Goal: Transaction & Acquisition: Purchase product/service

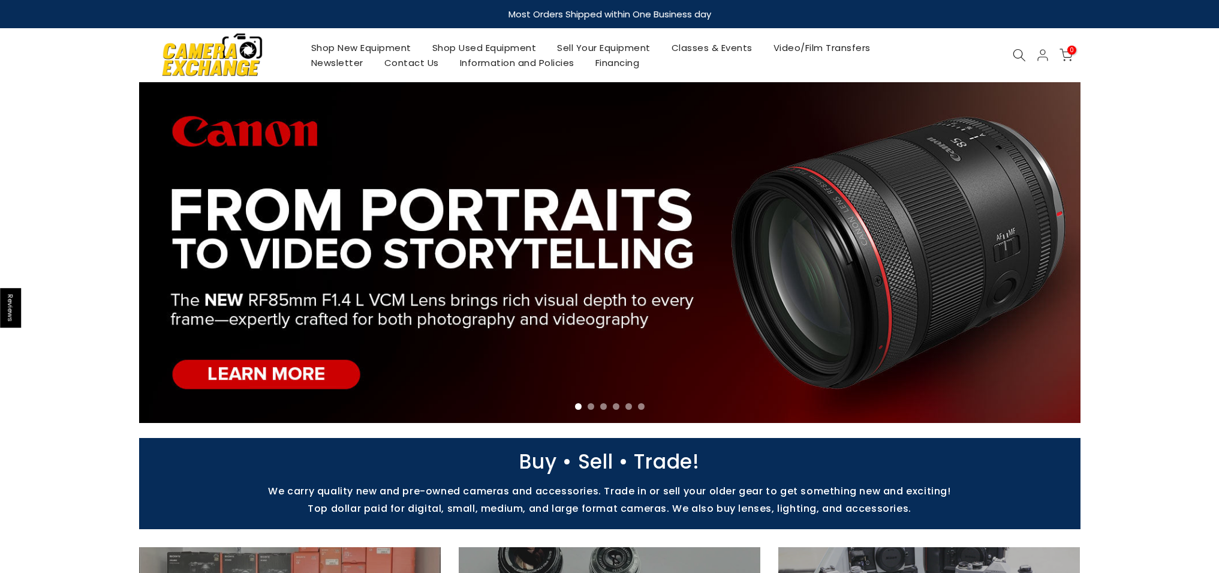
click at [517, 48] on link "Shop Used Equipment" at bounding box center [484, 47] width 125 height 15
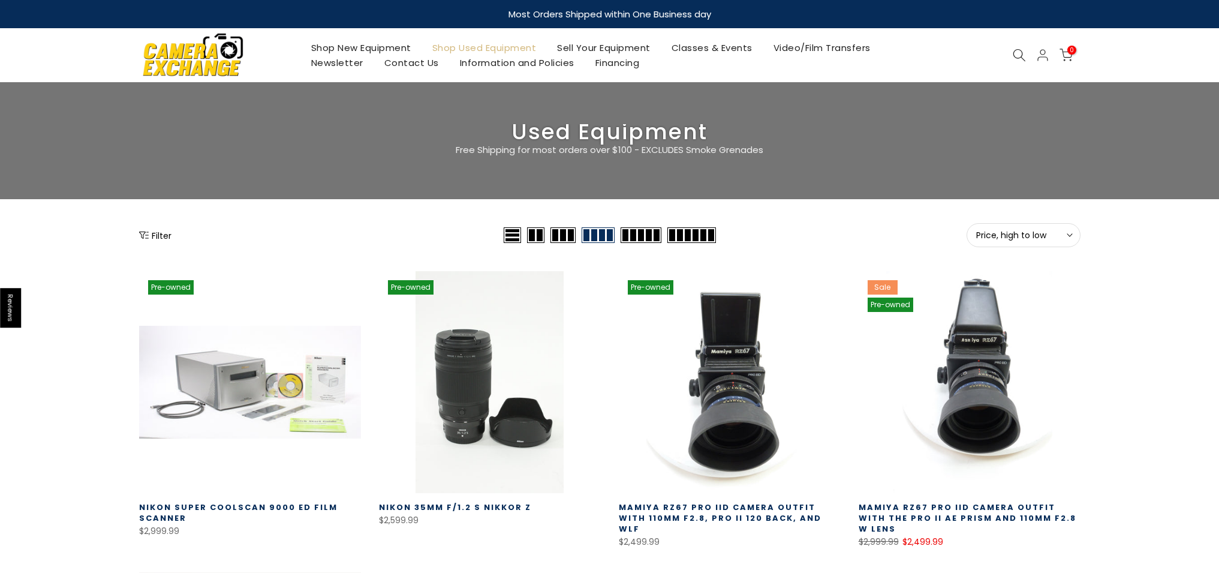
click at [159, 237] on button "Filter" at bounding box center [155, 235] width 32 height 12
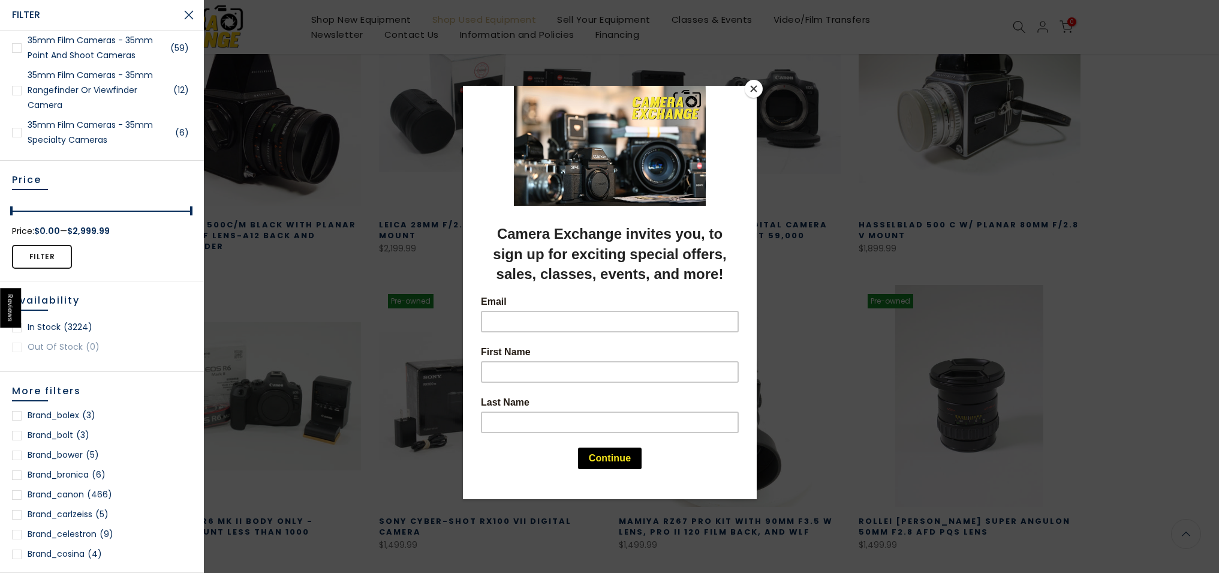
scroll to position [711, 0]
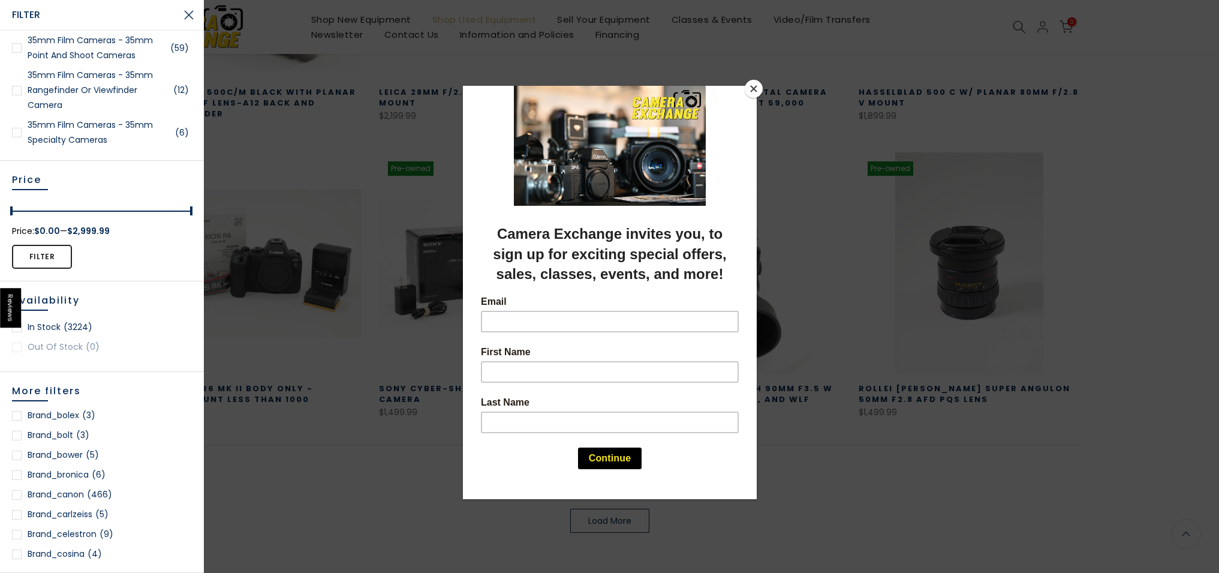
click at [756, 94] on button "Close" at bounding box center [754, 89] width 18 height 18
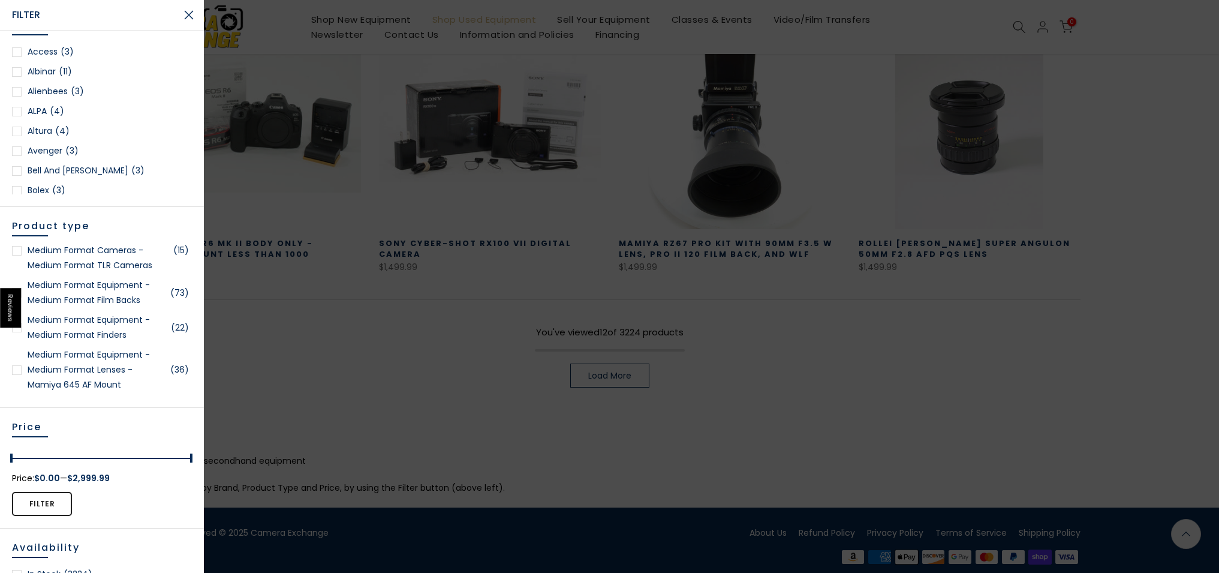
scroll to position [2023, 0]
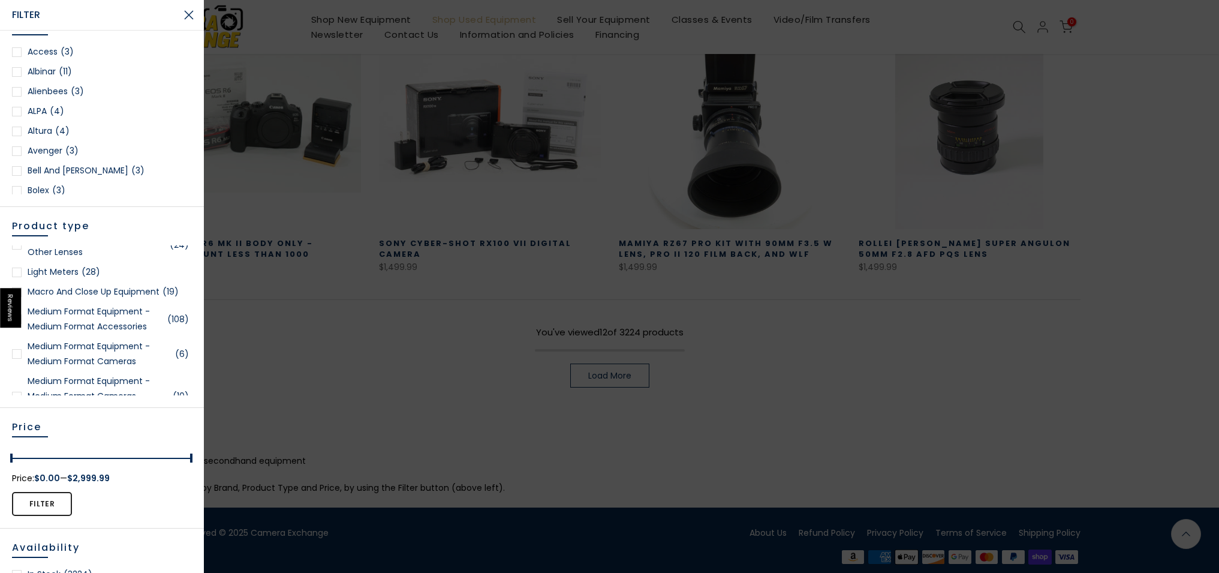
click at [438, 296] on div at bounding box center [609, 286] width 1219 height 573
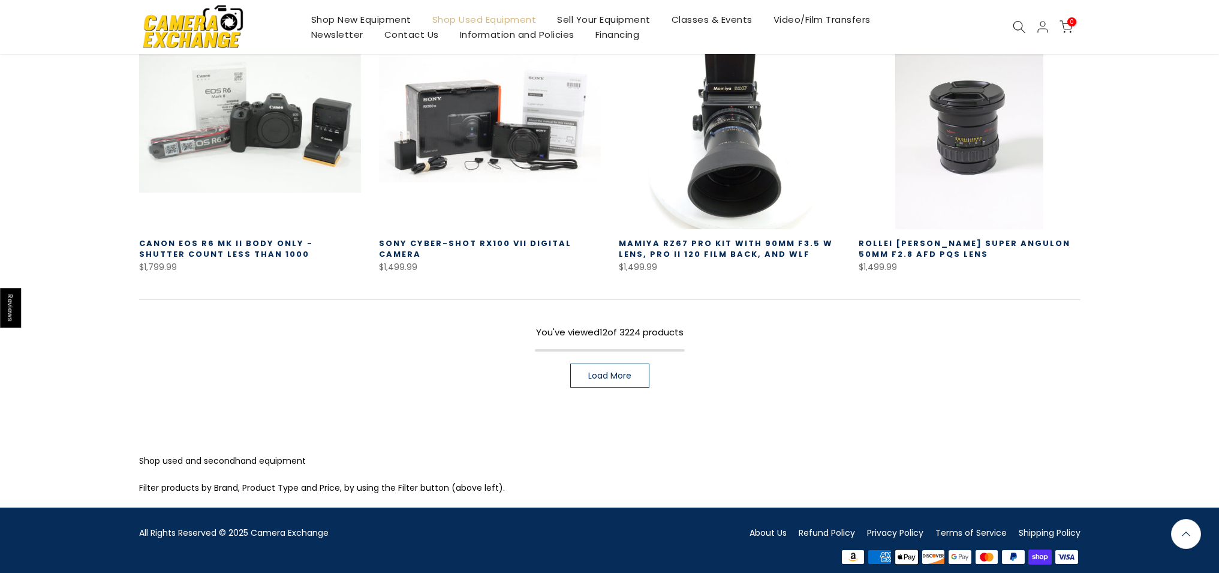
click at [1013, 29] on icon at bounding box center [1019, 26] width 13 height 13
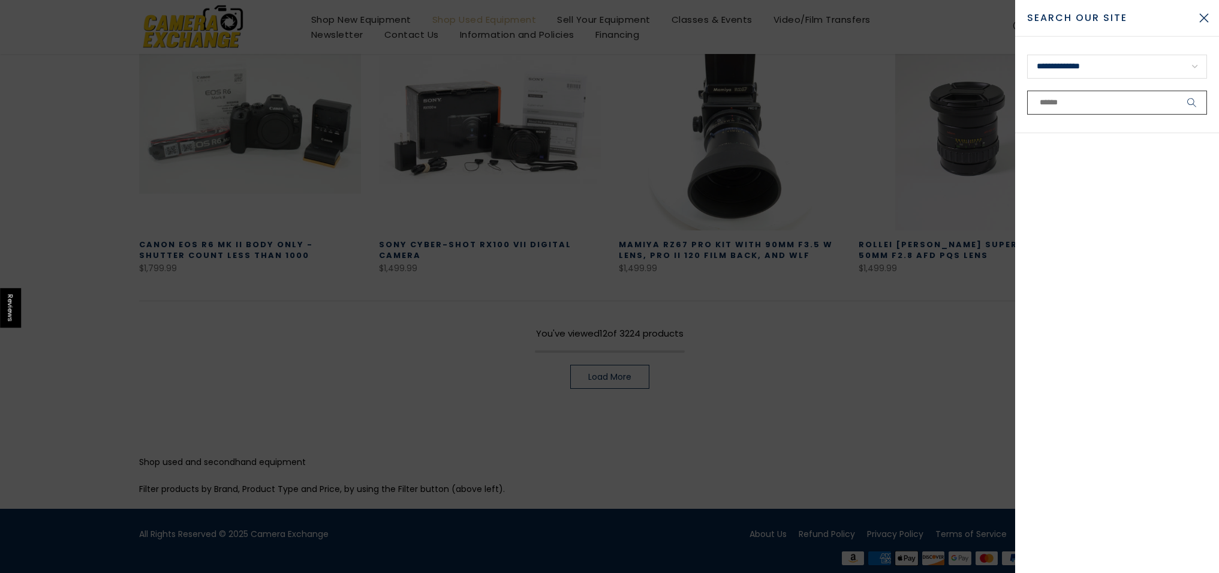
scroll to position [857, 0]
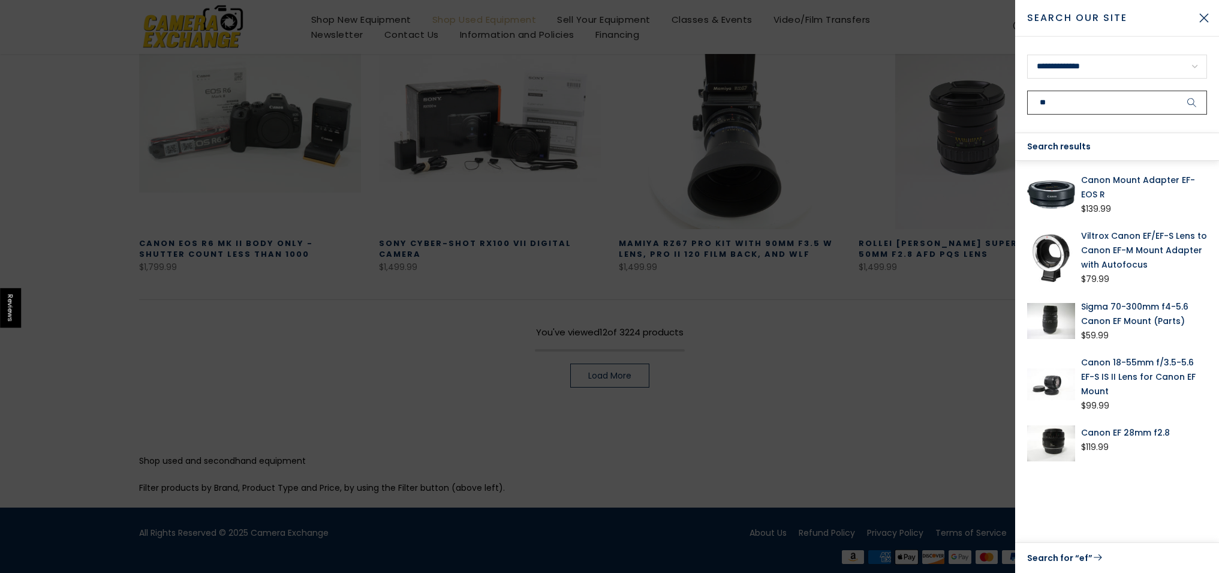
type input "**"
click at [1177, 91] on button "submit" at bounding box center [1192, 103] width 30 height 24
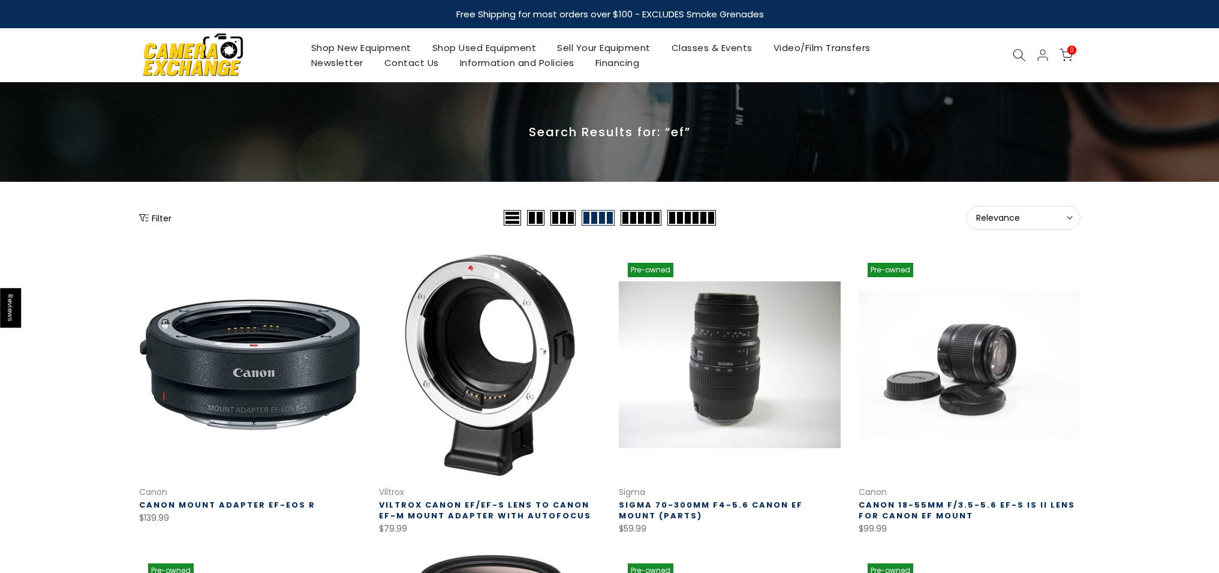
click at [1025, 214] on span "Relevance" at bounding box center [1024, 217] width 95 height 11
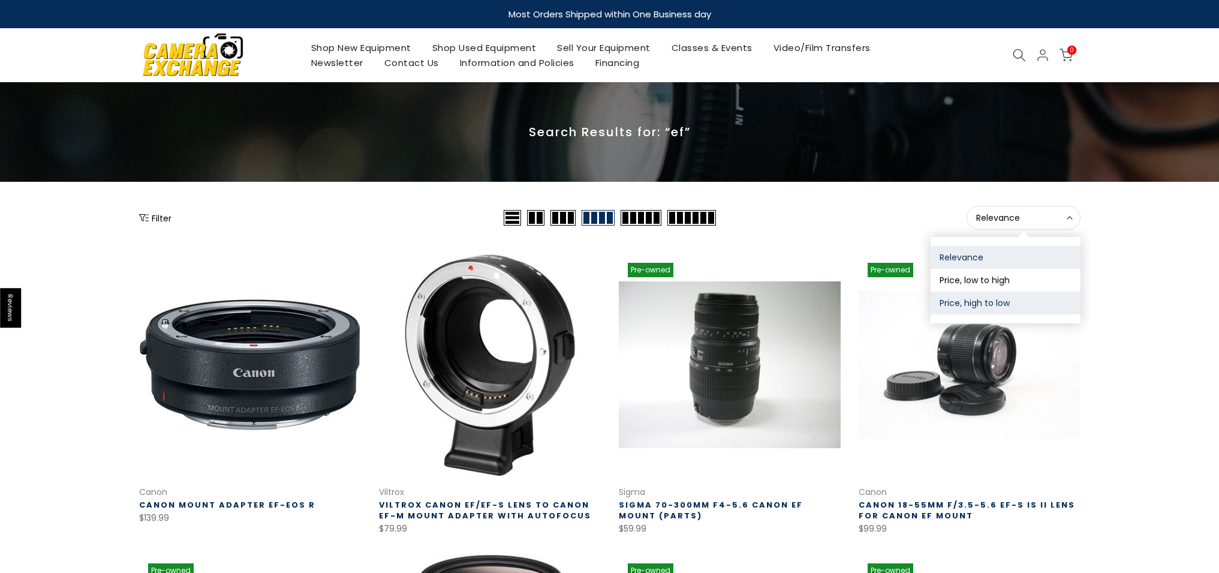
click at [999, 302] on button "Price, high to low" at bounding box center [1006, 303] width 150 height 23
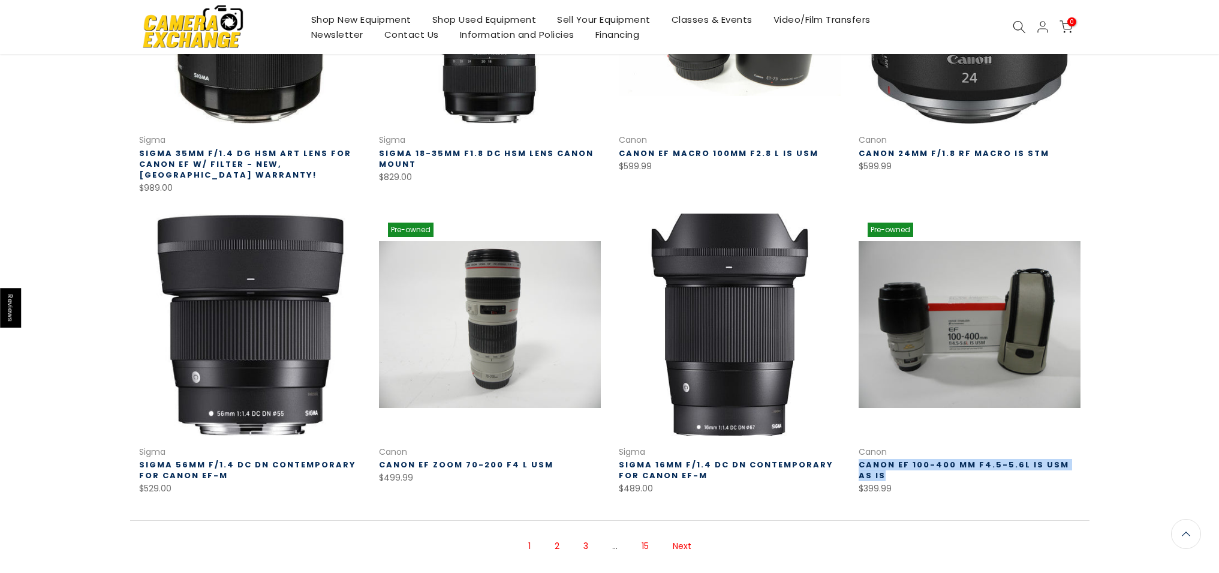
scroll to position [764, 0]
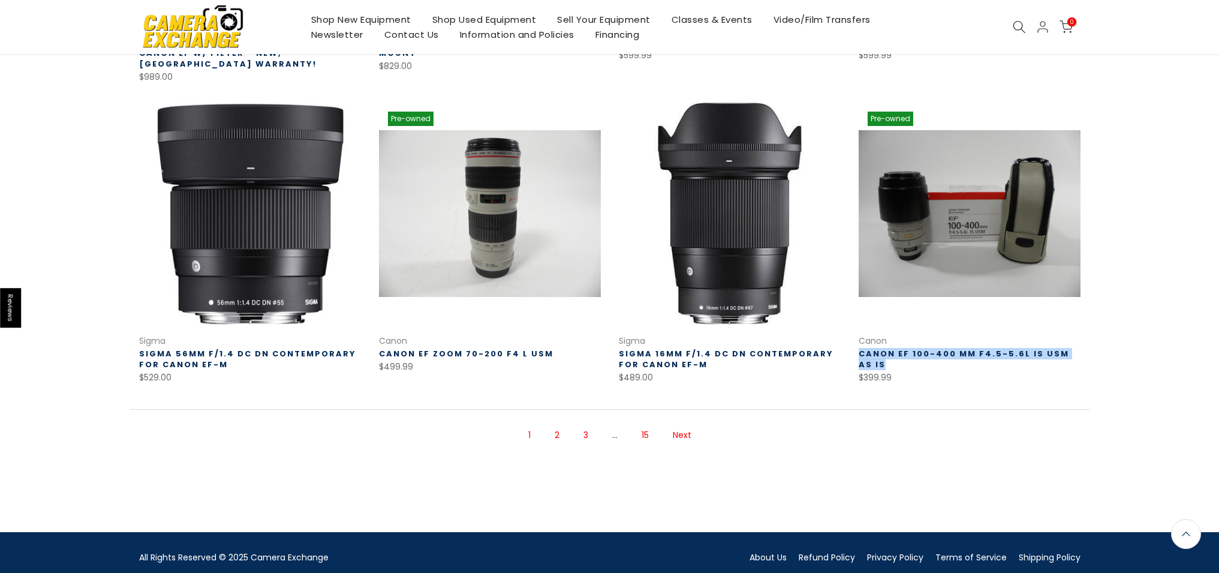
click at [681, 437] on link "Next" at bounding box center [682, 435] width 31 height 21
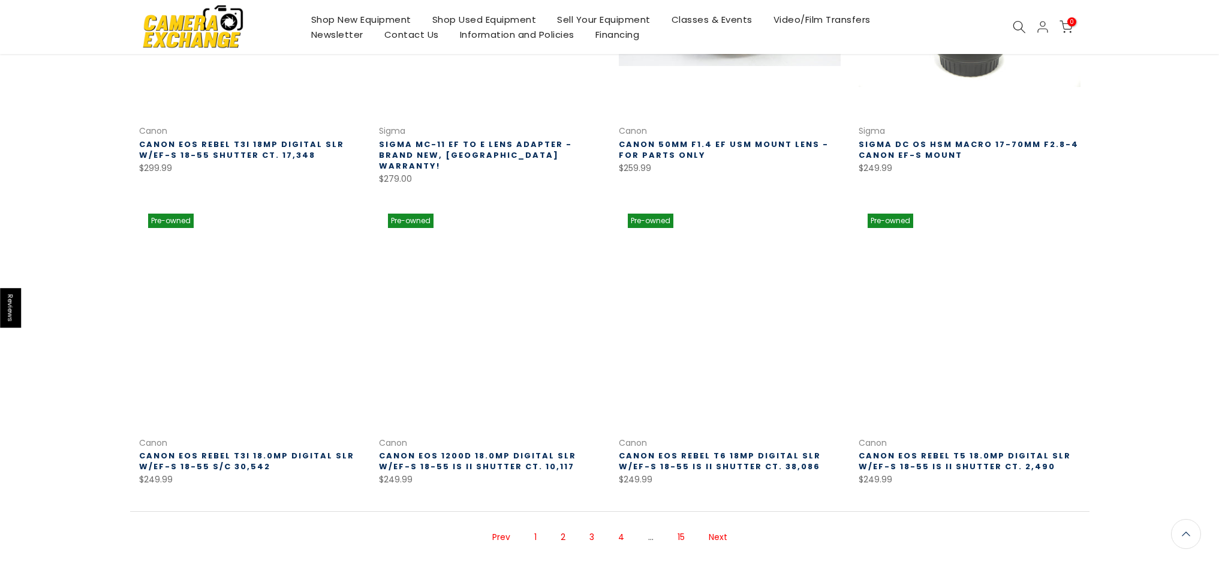
scroll to position [787, 0]
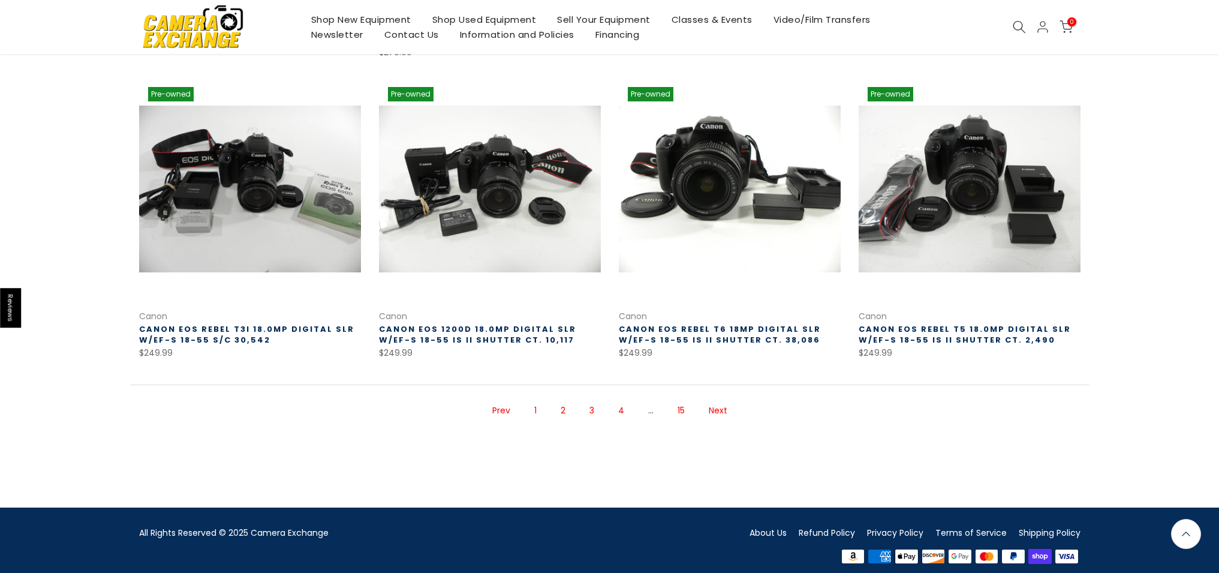
click at [722, 400] on link "Next" at bounding box center [718, 410] width 31 height 21
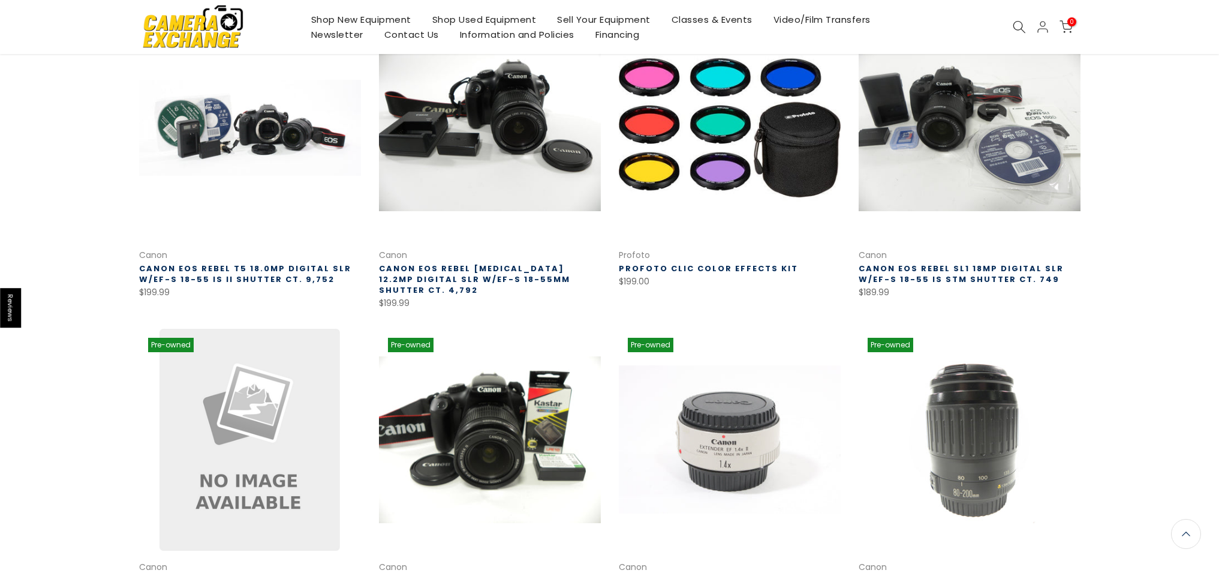
scroll to position [663, 0]
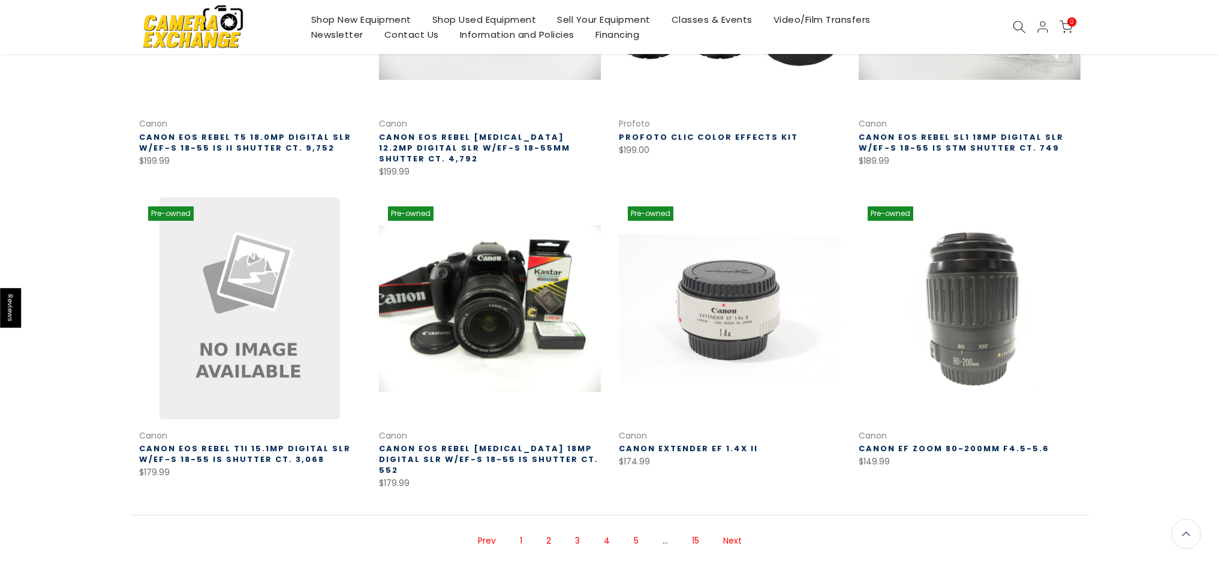
click at [736, 530] on link "Next" at bounding box center [732, 540] width 31 height 21
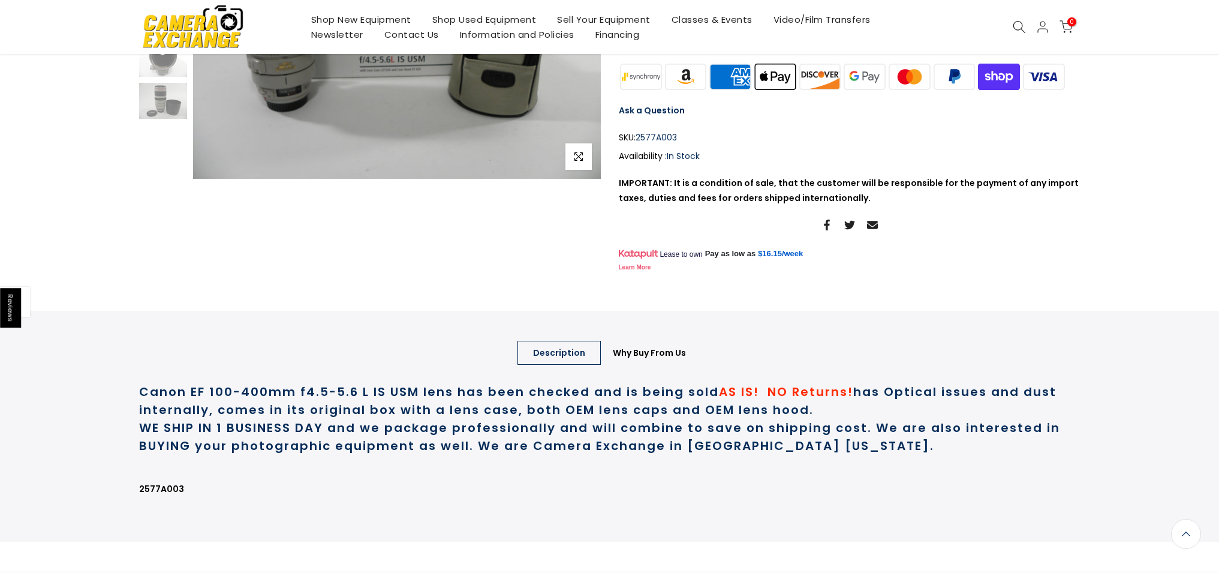
scroll to position [269, 0]
